Goal: Feedback & Contribution: Contribute content

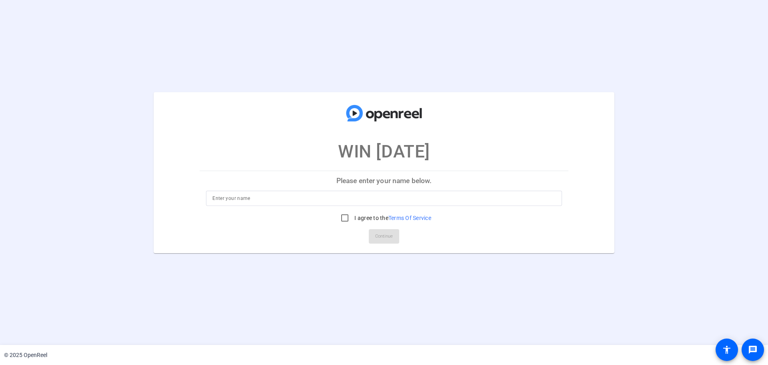
click at [311, 193] on input at bounding box center [383, 198] width 343 height 10
type input "[PERSON_NAME]"
click at [347, 217] on input "I agree to the Terms Of Service" at bounding box center [345, 218] width 16 height 16
checkbox input "true"
click at [371, 232] on span at bounding box center [384, 235] width 30 height 19
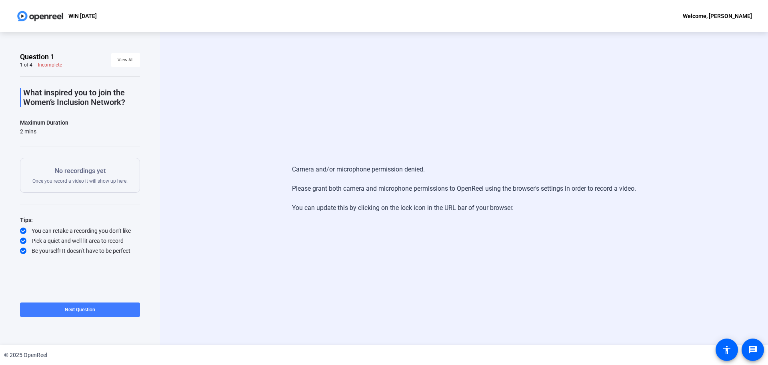
click at [76, 307] on span "Next Question" at bounding box center [80, 310] width 30 height 6
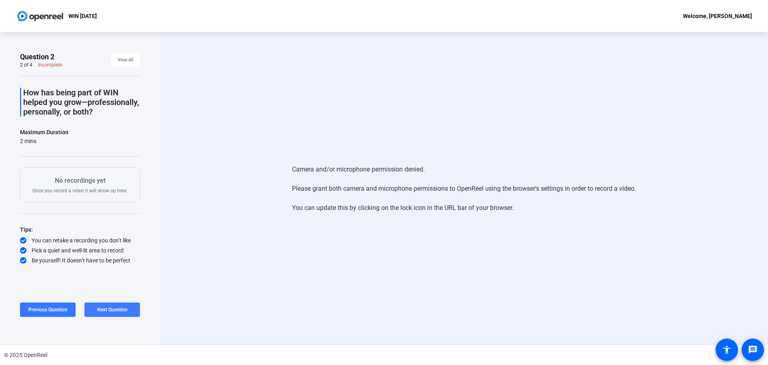
click at [104, 306] on span at bounding box center [112, 309] width 56 height 19
click at [110, 307] on span "Next Question" at bounding box center [112, 310] width 30 height 6
click at [110, 307] on span at bounding box center [80, 309] width 120 height 19
click at [104, 306] on button "Next Question" at bounding box center [112, 309] width 56 height 14
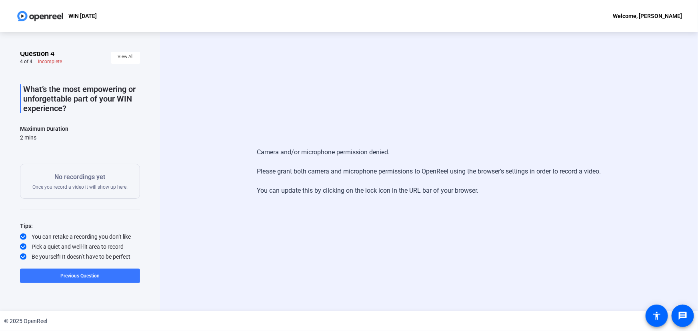
scroll to position [4, 0]
click at [81, 275] on span "Previous Question" at bounding box center [79, 276] width 39 height 6
click at [56, 279] on span "Previous Question" at bounding box center [47, 276] width 39 height 6
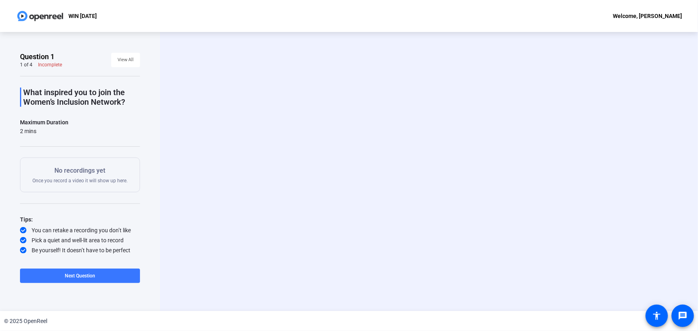
scroll to position [0, 0]
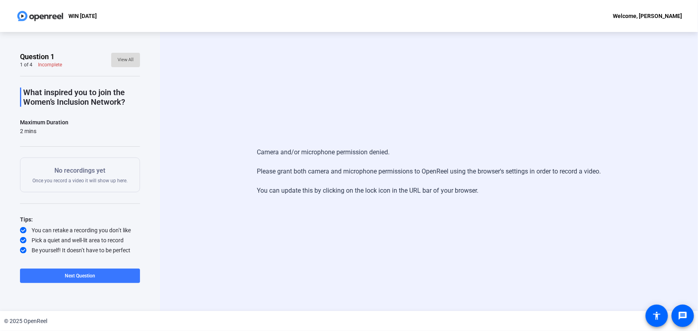
click at [123, 57] on span "View All" at bounding box center [126, 60] width 16 height 12
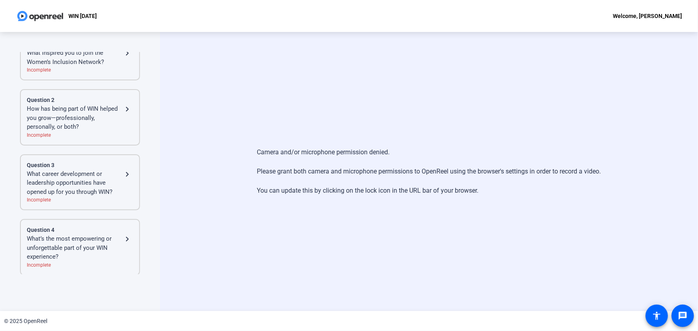
click at [70, 257] on div "What’s the most empowering or unforgettable part of your WIN experience?" at bounding box center [75, 248] width 96 height 27
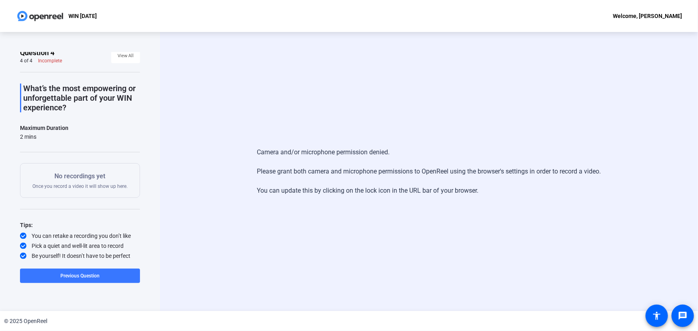
click at [81, 241] on div "Tips: You can retake a recording you don’t like Pick a quiet and well-lit area …" at bounding box center [80, 240] width 120 height 40
click at [82, 234] on div "You can retake a recording you don’t like" at bounding box center [80, 236] width 120 height 8
click at [80, 245] on div "Pick a quiet and well-lit area to record" at bounding box center [80, 246] width 120 height 8
click at [80, 256] on div "Be yourself! It doesn’t have to be perfect" at bounding box center [80, 256] width 120 height 8
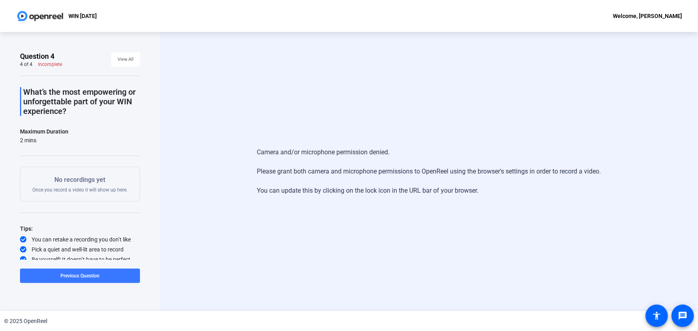
scroll to position [0, 0]
click at [679, 315] on mat-icon "message" at bounding box center [683, 316] width 10 height 10
click at [333, 176] on div "Camera and/or microphone permission denied. Please grant both camera and microp…" at bounding box center [429, 172] width 344 height 64
click at [245, 128] on div "Camera and/or microphone permission denied. Please grant both camera and microp…" at bounding box center [429, 171] width 538 height 279
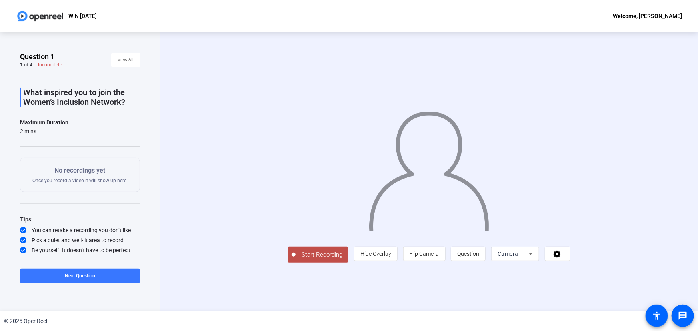
scroll to position [4, 0]
click at [296, 260] on span "Start Recording" at bounding box center [322, 255] width 53 height 9
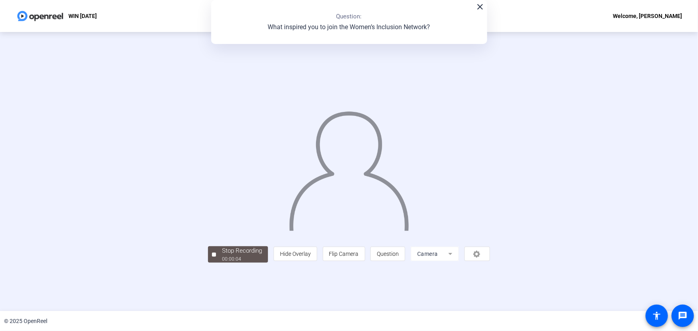
click at [459, 261] on mat-form-field "Camera" at bounding box center [435, 254] width 48 height 14
click at [222, 256] on div "Stop Recording" at bounding box center [242, 251] width 40 height 9
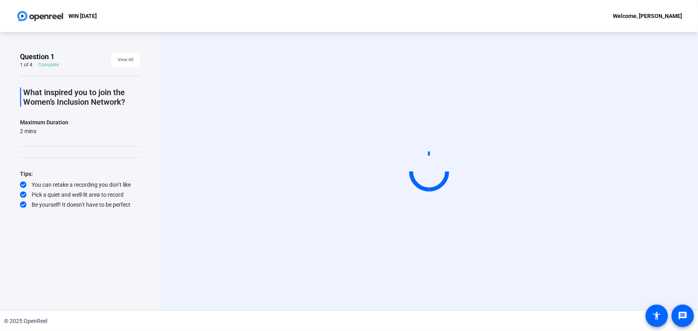
scroll to position [0, 0]
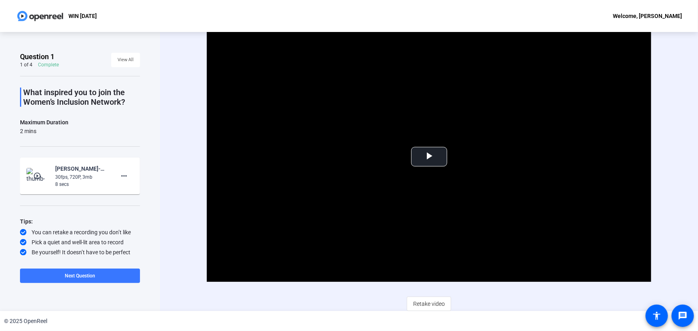
click at [66, 174] on div "30fps, 720P, 3mb" at bounding box center [82, 177] width 54 height 7
click at [124, 174] on mat-icon "more_horiz" at bounding box center [124, 176] width 10 height 10
click at [94, 277] on div at bounding box center [349, 165] width 698 height 331
click at [83, 277] on span "Next Question" at bounding box center [80, 276] width 30 height 6
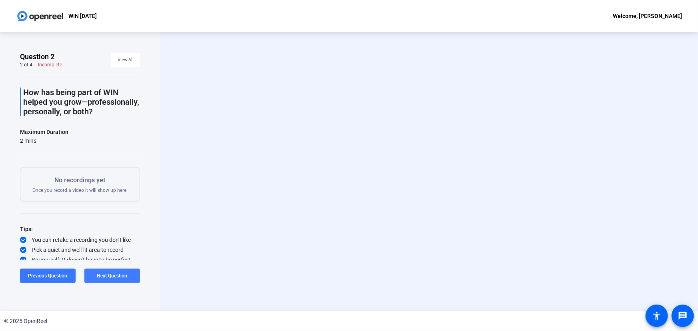
click at [104, 274] on span "Next Question" at bounding box center [112, 276] width 30 height 6
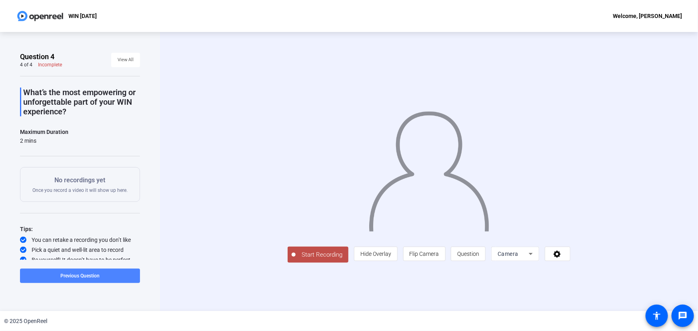
click at [104, 274] on span at bounding box center [80, 276] width 120 height 19
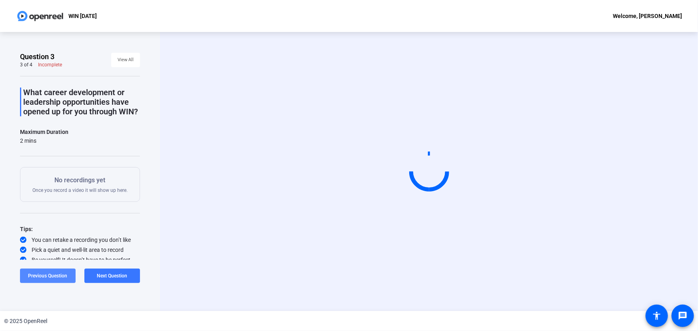
click at [54, 276] on span "Previous Question" at bounding box center [47, 276] width 39 height 6
click at [105, 275] on span "Next Question" at bounding box center [112, 276] width 30 height 6
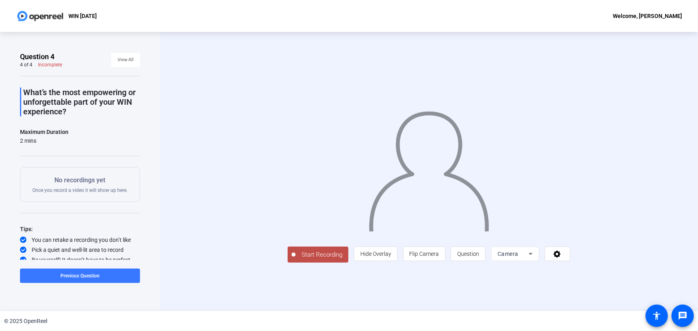
scroll to position [4, 0]
click at [70, 273] on span "Previous Question" at bounding box center [79, 276] width 39 height 6
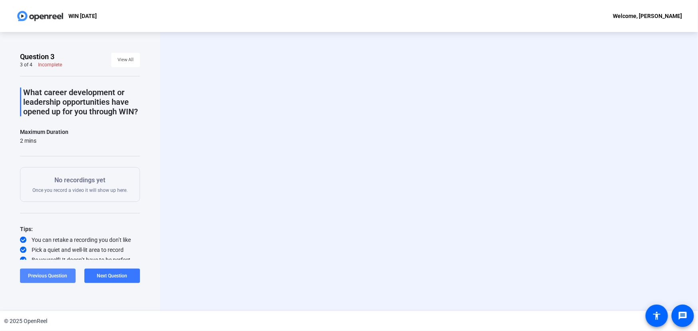
scroll to position [0, 0]
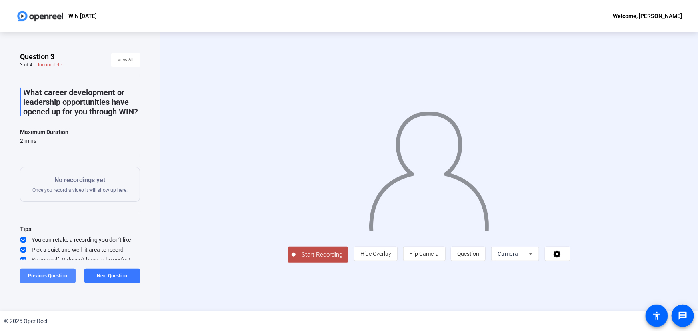
click at [48, 277] on span "Previous Question" at bounding box center [47, 276] width 39 height 6
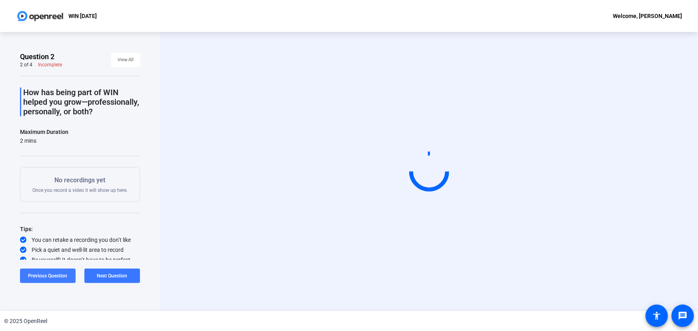
click at [48, 277] on span "Previous Question" at bounding box center [47, 276] width 39 height 6
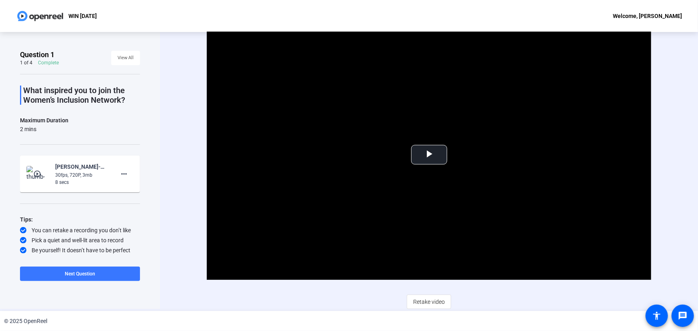
scroll to position [2, 0]
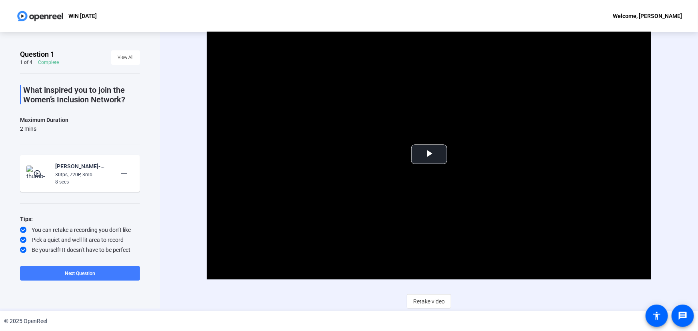
click at [108, 268] on span at bounding box center [80, 273] width 120 height 19
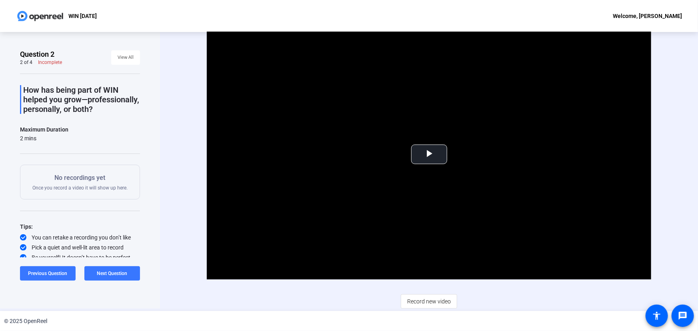
click at [87, 182] on p "No recordings yet" at bounding box center [79, 178] width 95 height 10
click at [112, 271] on span "Next Question" at bounding box center [112, 274] width 30 height 6
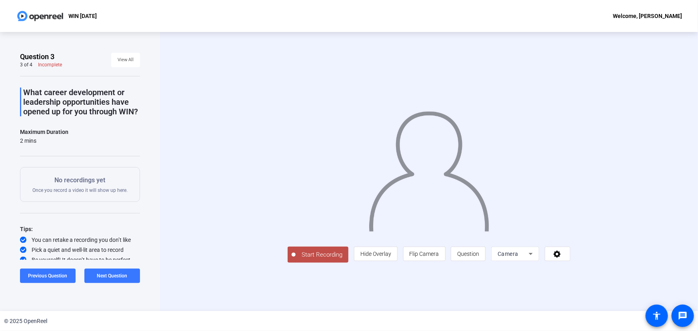
scroll to position [4, 0]
click at [296, 260] on span "Start Recording" at bounding box center [322, 255] width 53 height 9
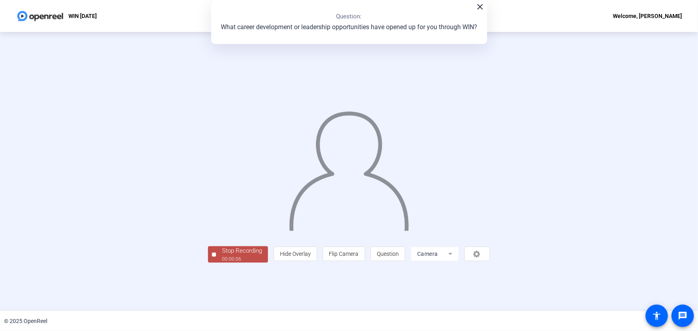
click at [222, 256] on div "Stop Recording" at bounding box center [242, 251] width 40 height 9
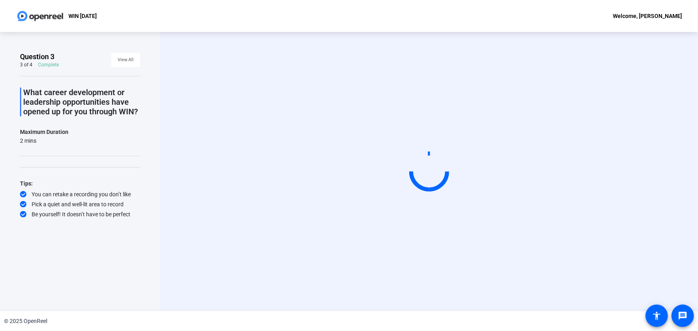
scroll to position [0, 0]
click at [347, 327] on div "© 2025 OpenReel" at bounding box center [349, 321] width 698 height 20
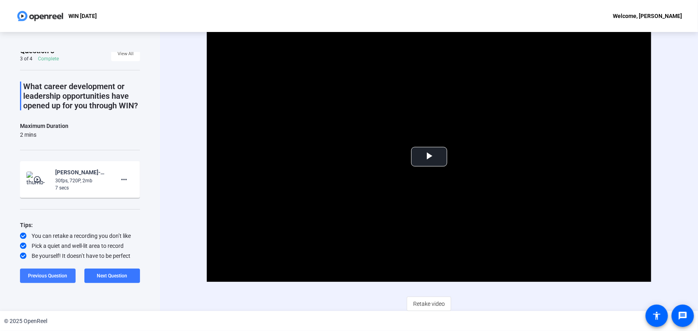
click at [60, 279] on span "Previous Question" at bounding box center [47, 276] width 39 height 6
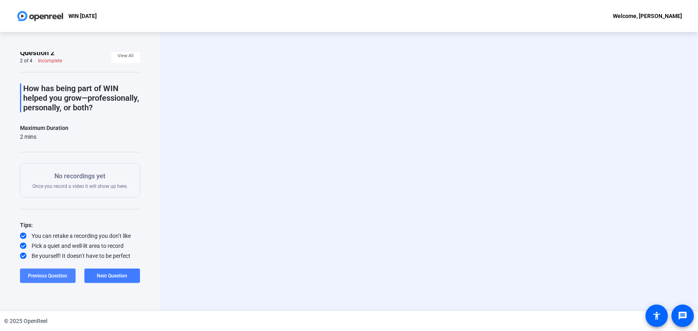
scroll to position [13, 0]
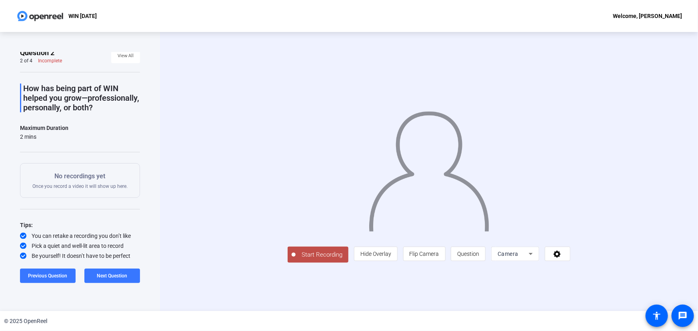
click at [296, 260] on span "Start Recording" at bounding box center [322, 255] width 53 height 9
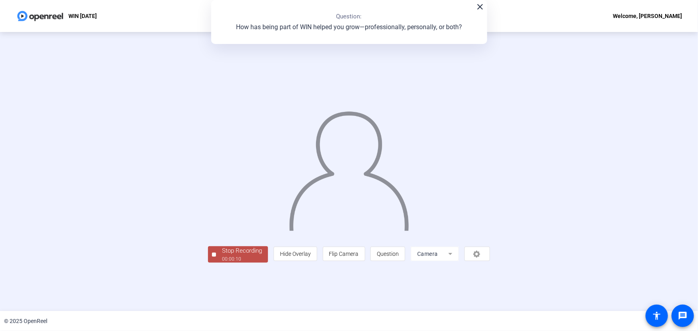
click at [222, 256] on div "Stop Recording" at bounding box center [242, 251] width 40 height 9
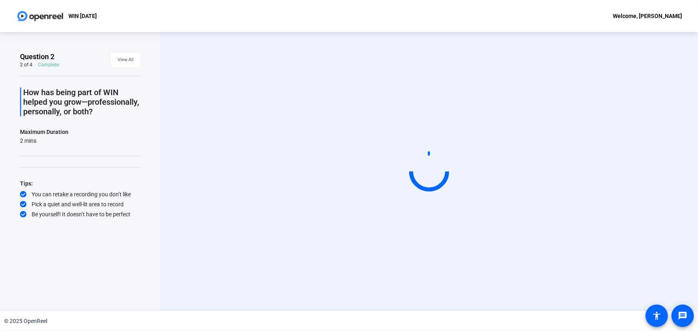
scroll to position [0, 0]
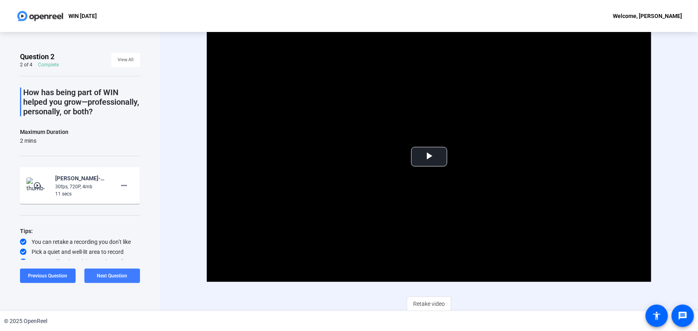
click at [111, 271] on span at bounding box center [112, 276] width 56 height 19
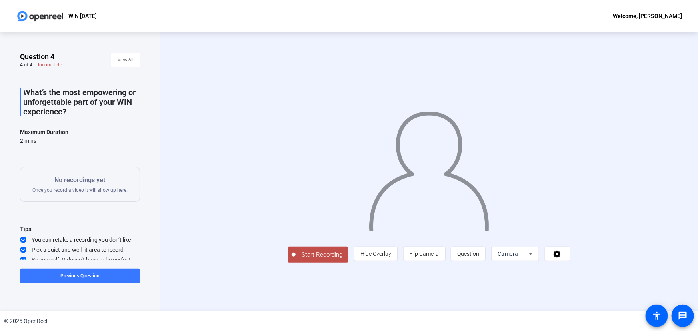
click at [296, 260] on span "Start Recording" at bounding box center [322, 255] width 53 height 9
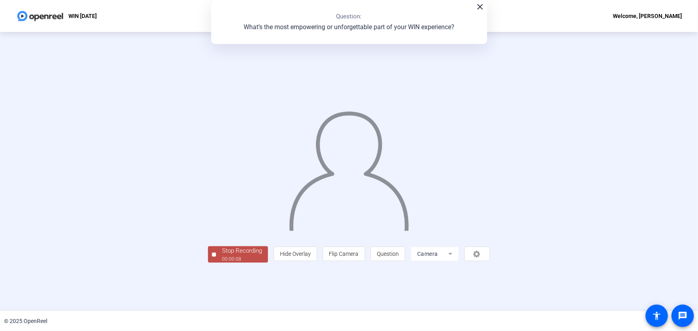
click at [222, 256] on div "Stop Recording" at bounding box center [242, 251] width 40 height 9
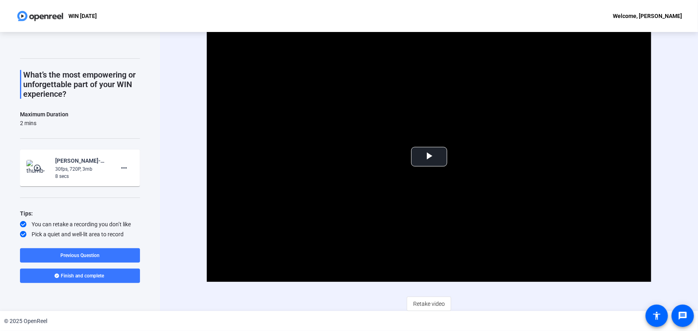
scroll to position [26, 0]
